Goal: Transaction & Acquisition: Purchase product/service

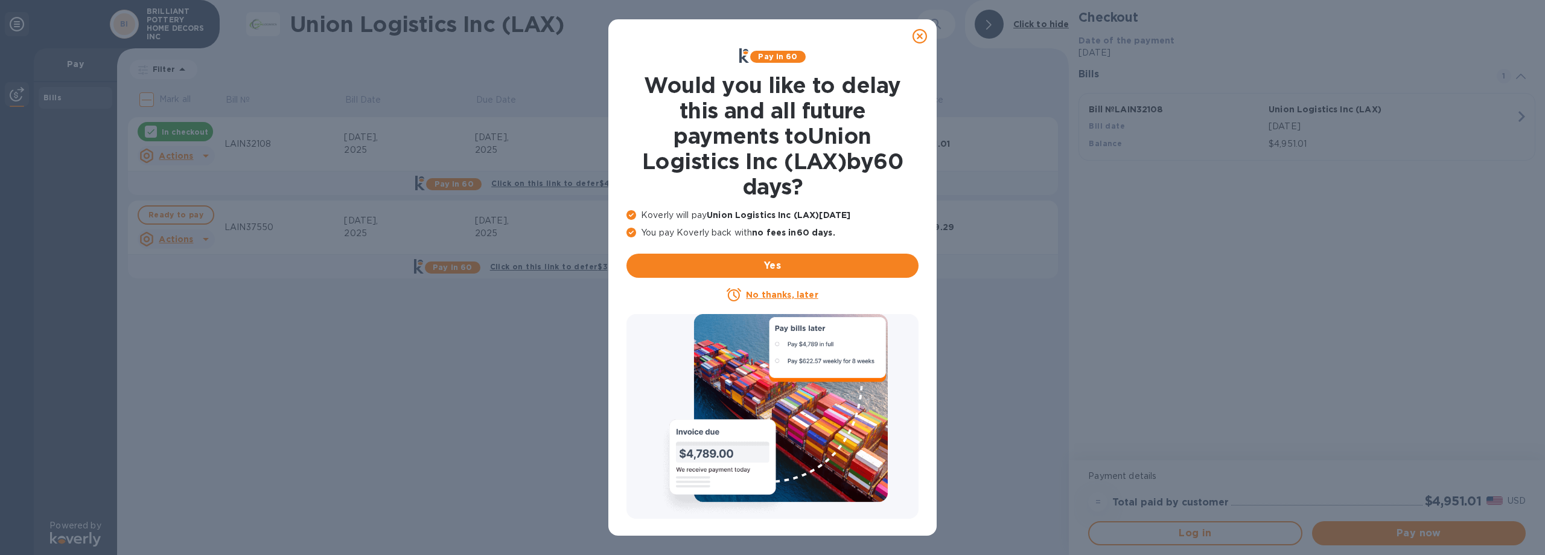
click at [794, 291] on u "No thanks, later" at bounding box center [782, 295] width 72 height 10
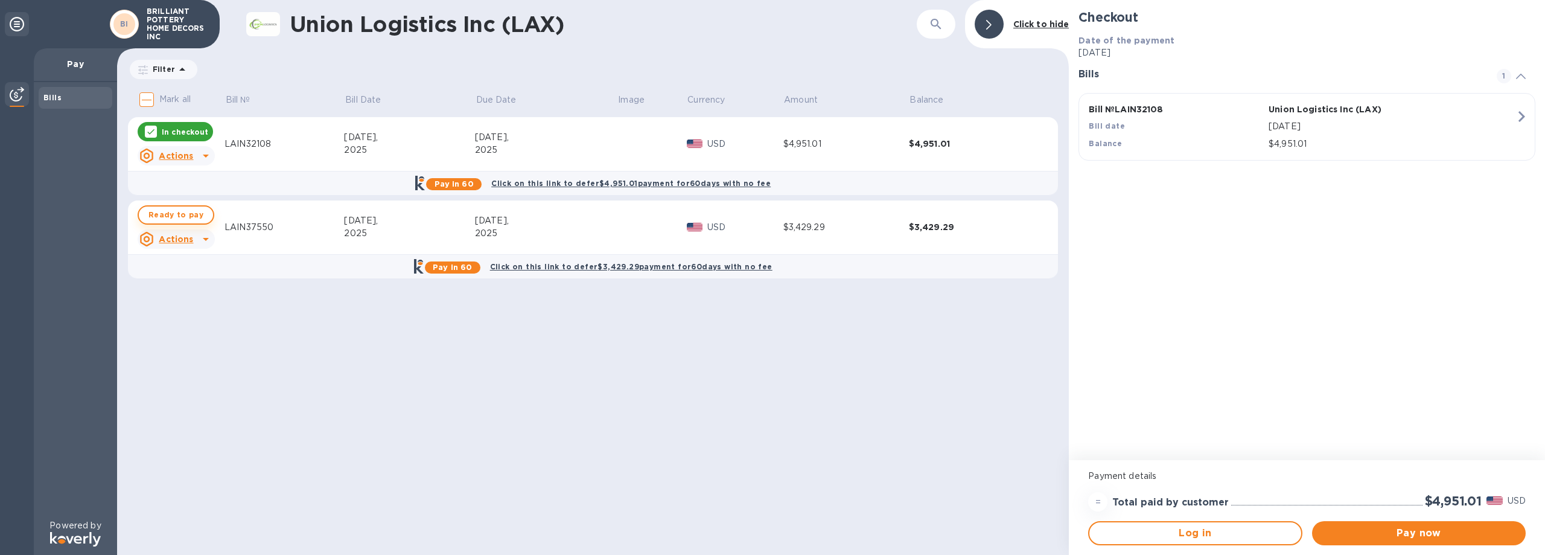
click at [166, 214] on span "Ready to pay" at bounding box center [175, 215] width 55 height 14
checkbox input "true"
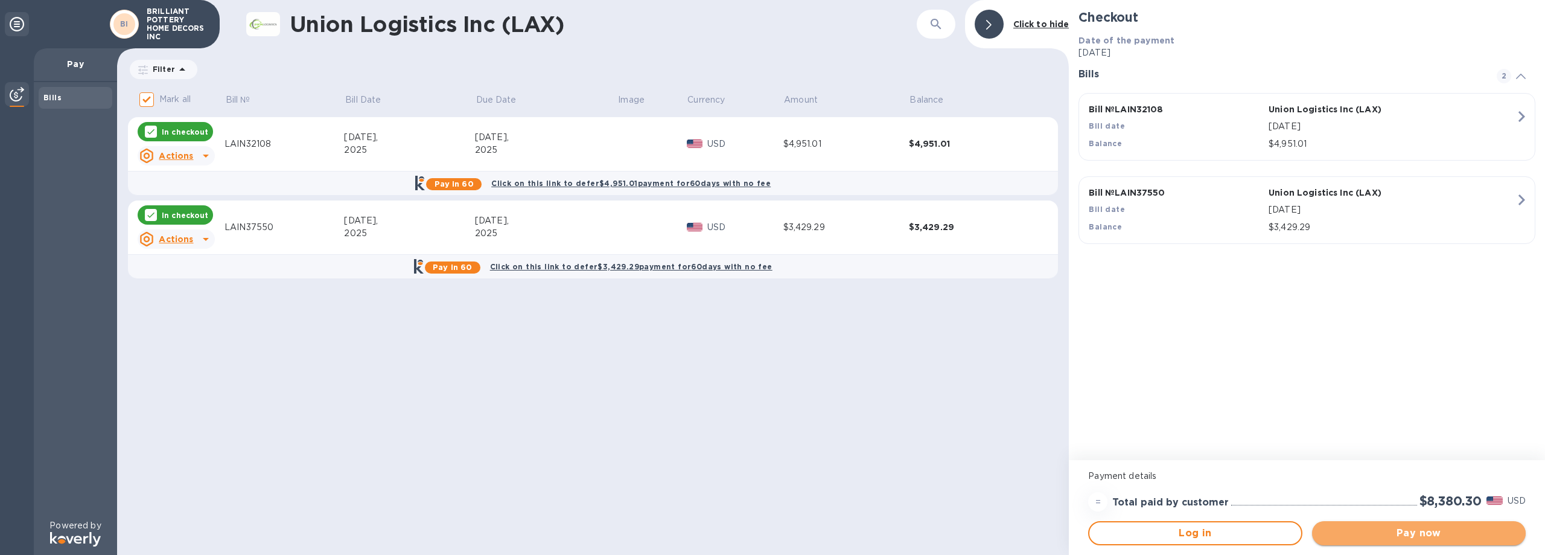
click at [1431, 535] on span "Pay now" at bounding box center [1418, 533] width 194 height 14
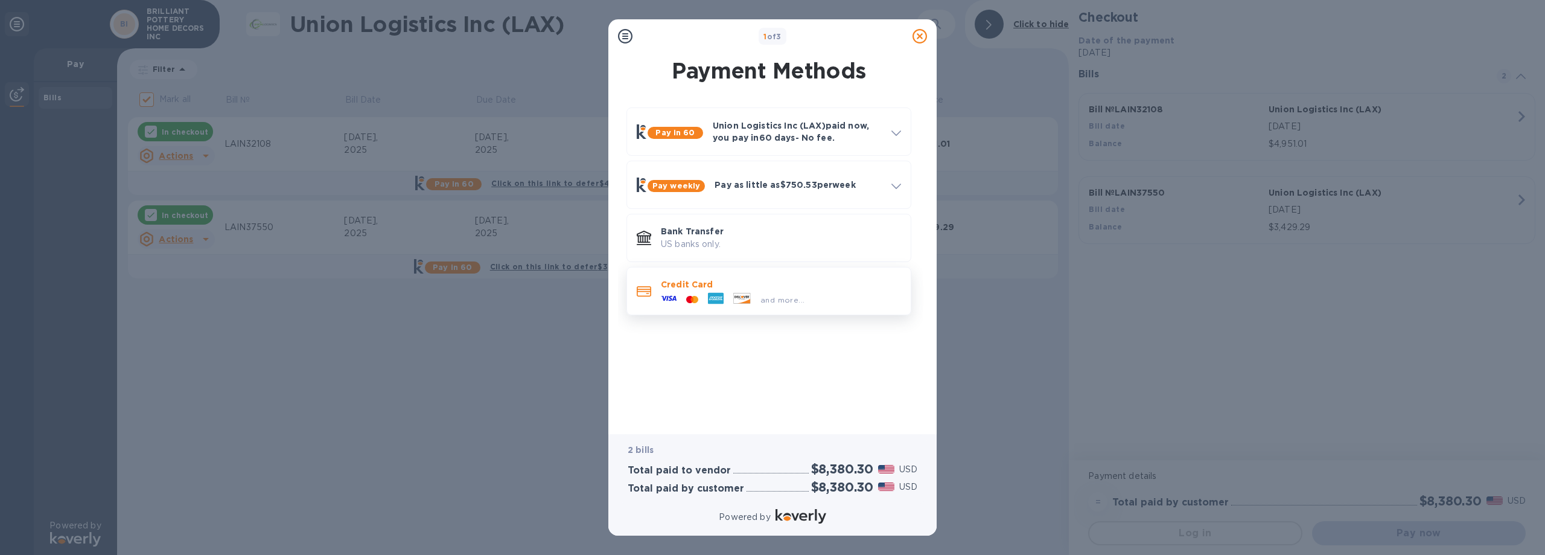
click at [695, 284] on p "Credit Card" at bounding box center [781, 284] width 240 height 12
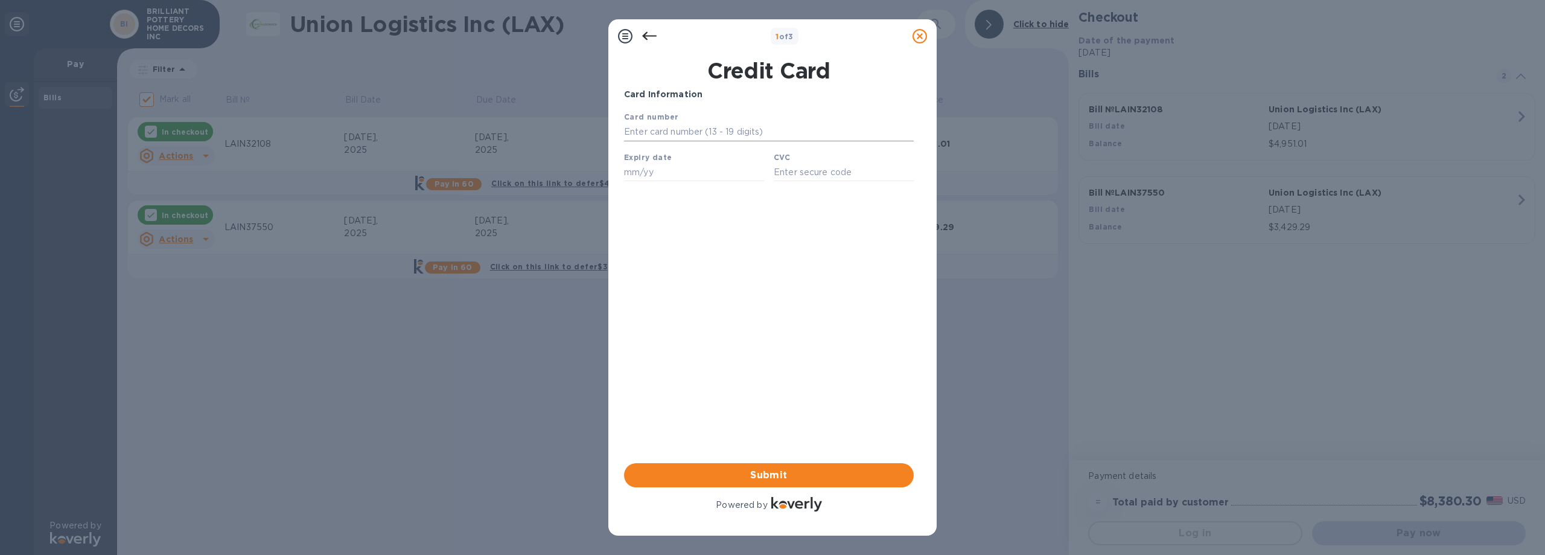
click at [726, 137] on input "text" at bounding box center [769, 132] width 290 height 18
type input "[CREDIT_CARD_NUMBER]"
type input "04/30"
type input "1829"
click at [829, 477] on span "Submit" at bounding box center [769, 475] width 270 height 14
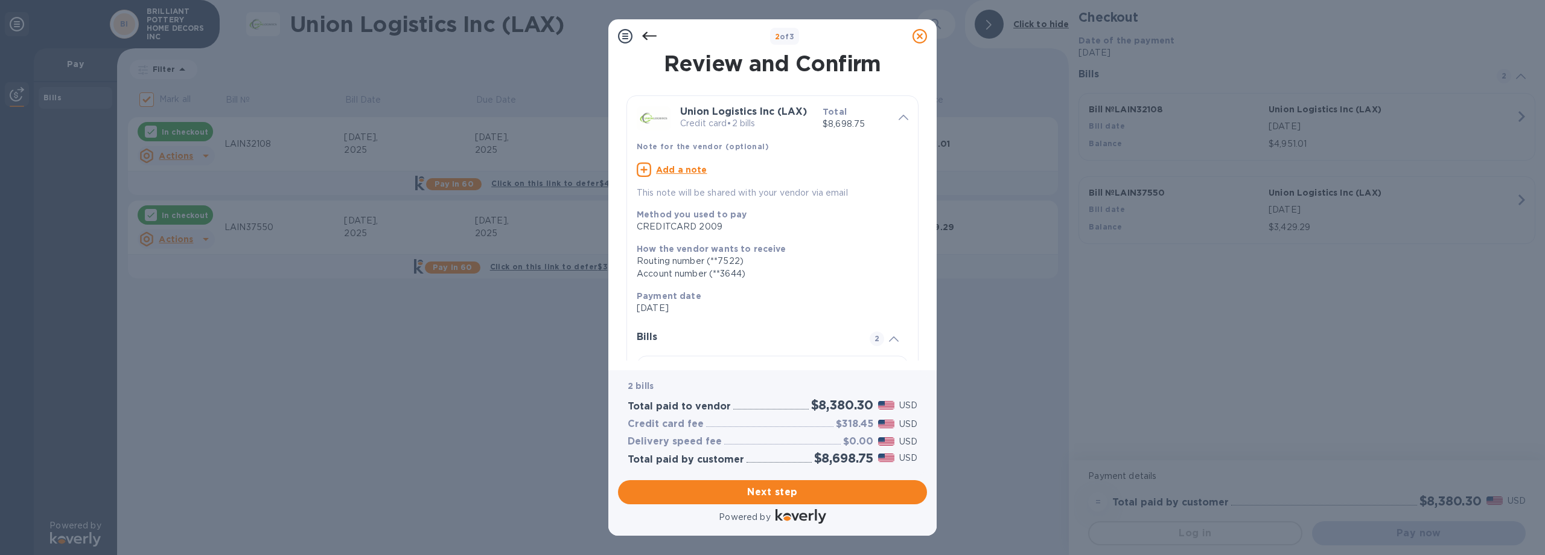
click at [647, 37] on icon at bounding box center [649, 36] width 14 height 14
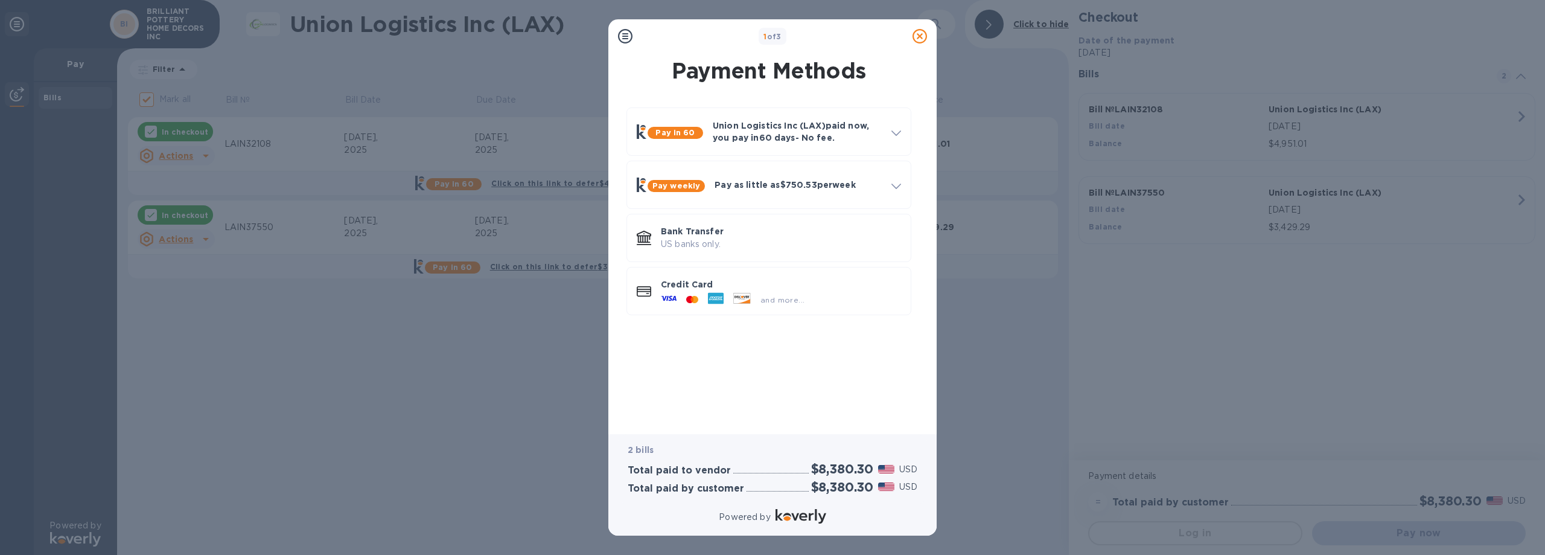
click at [914, 38] on icon at bounding box center [919, 36] width 14 height 14
